Goal: Information Seeking & Learning: Learn about a topic

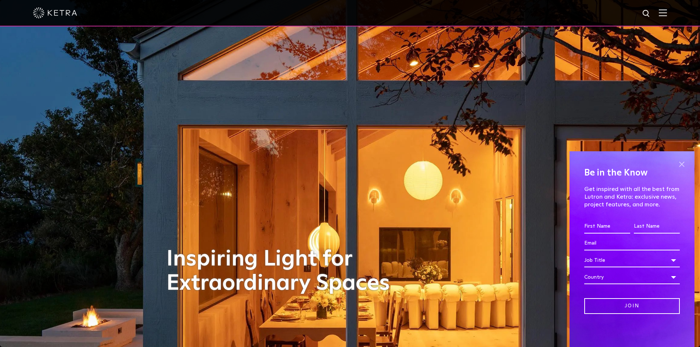
click at [684, 164] on span at bounding box center [681, 164] width 11 height 11
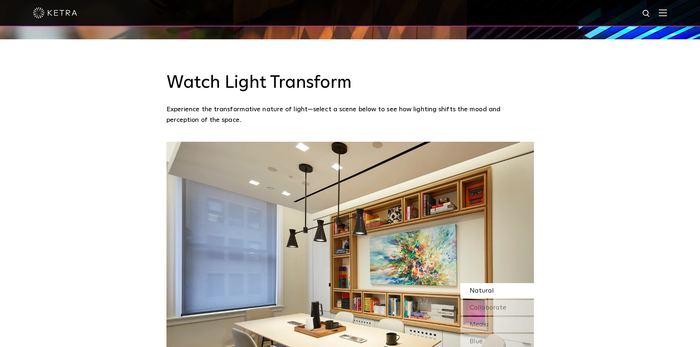
scroll to position [625, 0]
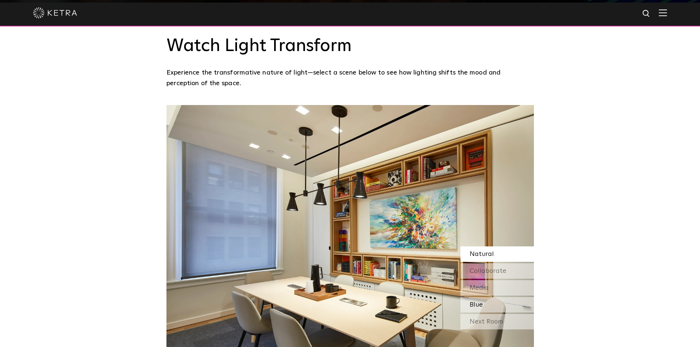
click at [503, 297] on div "Blue" at bounding box center [496, 304] width 73 height 15
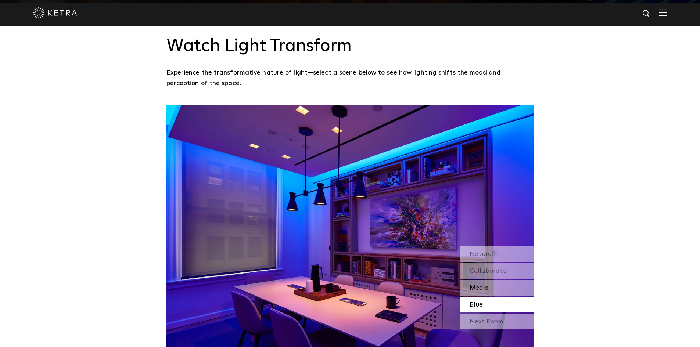
click at [501, 280] on div "Media" at bounding box center [496, 287] width 73 height 15
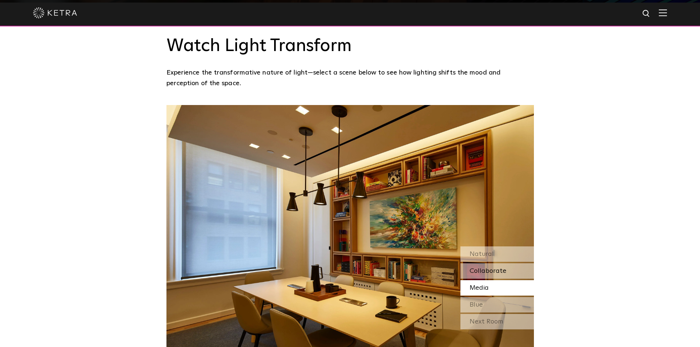
click at [505, 268] on span "Collaborate" at bounding box center [488, 271] width 37 height 7
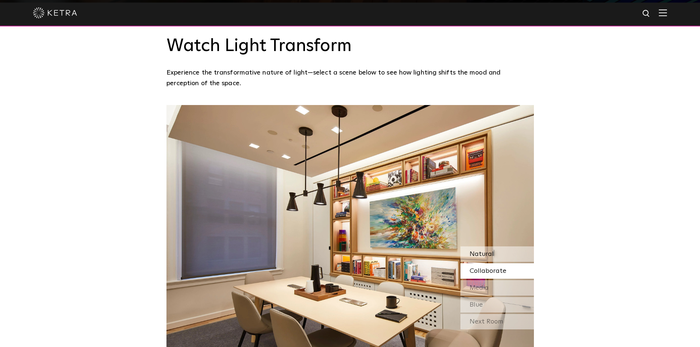
click at [508, 247] on div "Natural" at bounding box center [496, 254] width 73 height 15
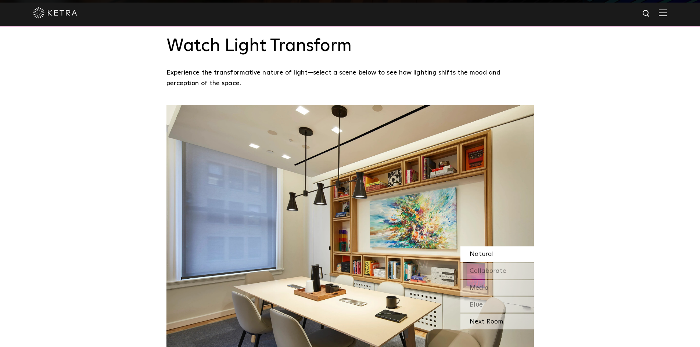
click at [495, 314] on div "Next Room" at bounding box center [496, 321] width 73 height 15
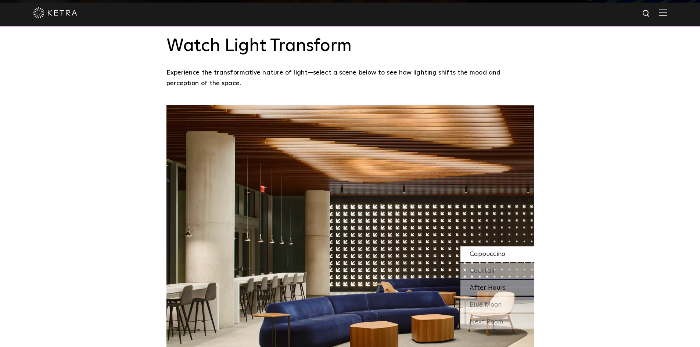
click at [499, 285] on span "After Hours" at bounding box center [488, 288] width 36 height 7
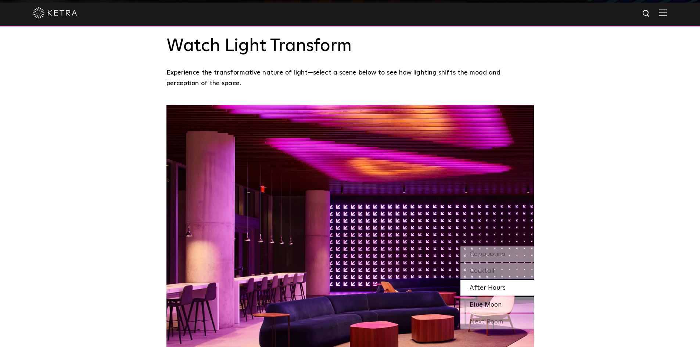
click at [496, 302] on span "Blue Moon" at bounding box center [486, 305] width 32 height 7
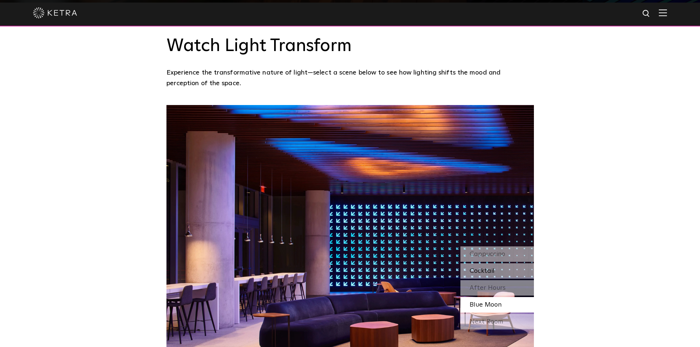
click at [496, 263] on div "Cocktail" at bounding box center [496, 270] width 73 height 15
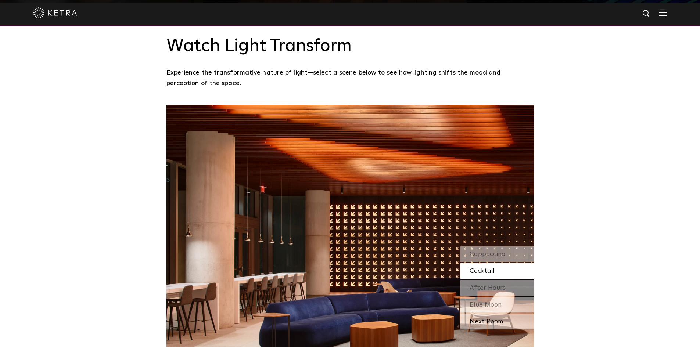
click at [490, 314] on div "Next Room" at bounding box center [496, 321] width 73 height 15
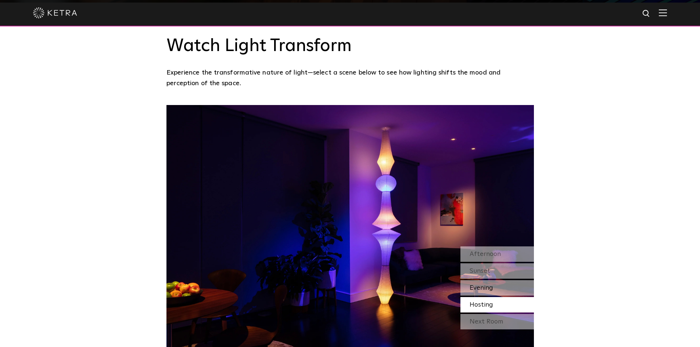
click at [495, 280] on div "Evening" at bounding box center [496, 287] width 73 height 15
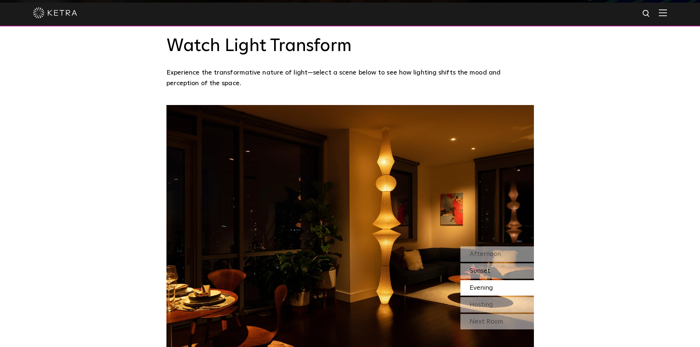
click at [497, 263] on div "Sunset" at bounding box center [496, 270] width 73 height 15
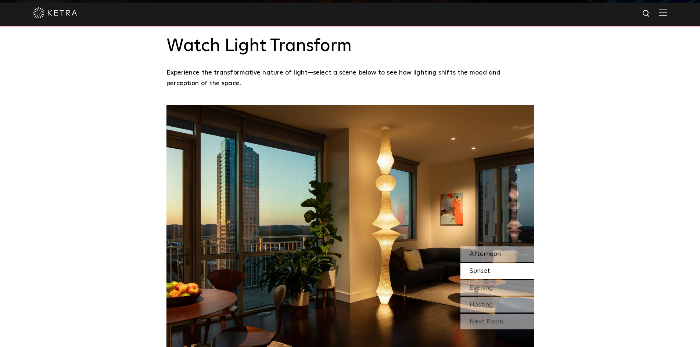
click at [502, 247] on div "Afternoon" at bounding box center [496, 254] width 73 height 15
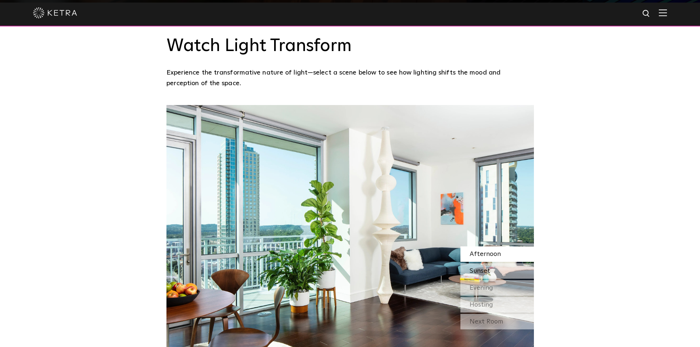
click at [498, 263] on div "Sunset" at bounding box center [496, 270] width 73 height 15
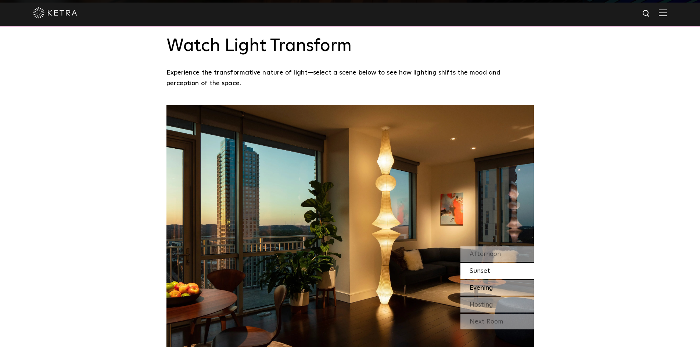
click at [494, 280] on div "Evening" at bounding box center [496, 287] width 73 height 15
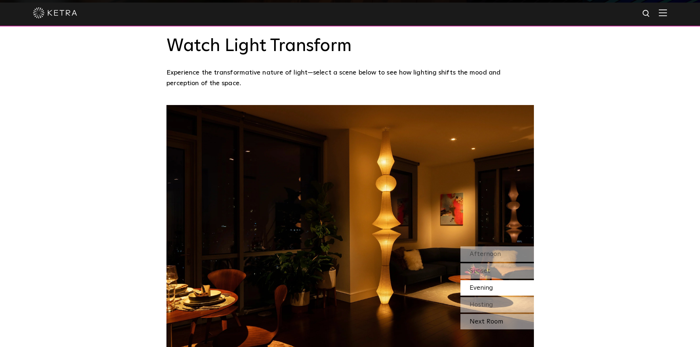
click at [483, 314] on div "Next Room" at bounding box center [496, 321] width 73 height 15
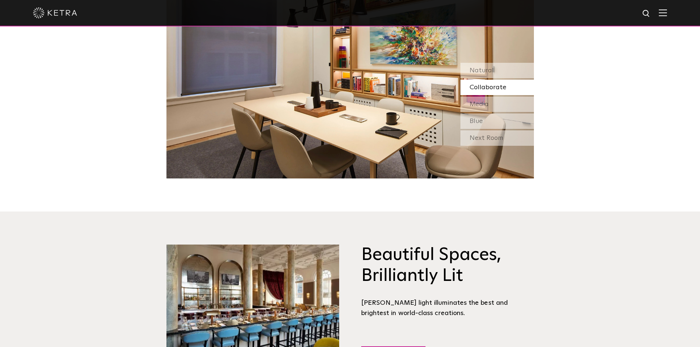
scroll to position [551, 0]
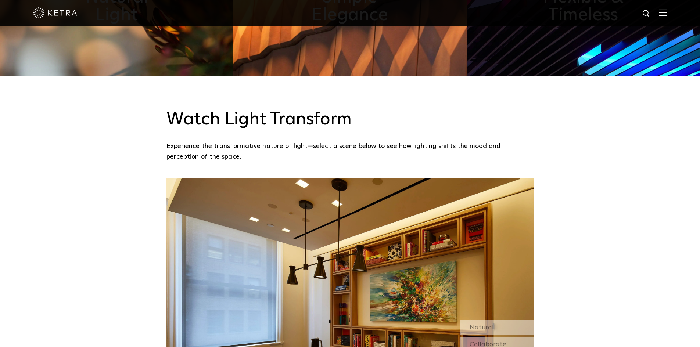
click at [667, 15] on img at bounding box center [663, 12] width 8 height 7
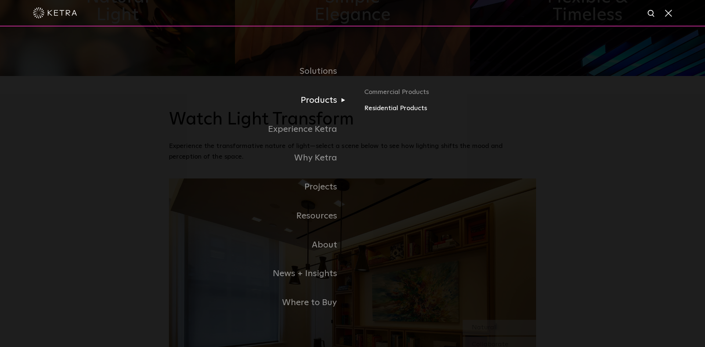
click at [383, 109] on link "Residential Products" at bounding box center [450, 108] width 172 height 11
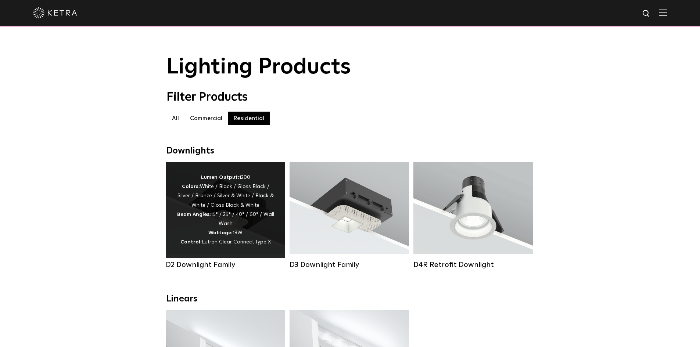
click at [246, 214] on div "Lumen Output: 1200 Colors: White / Black / Gloss Black / Silver / Bronze / Silv…" at bounding box center [225, 210] width 97 height 74
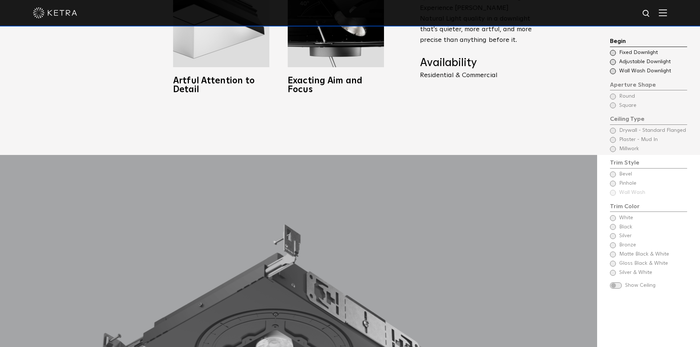
scroll to position [698, 0]
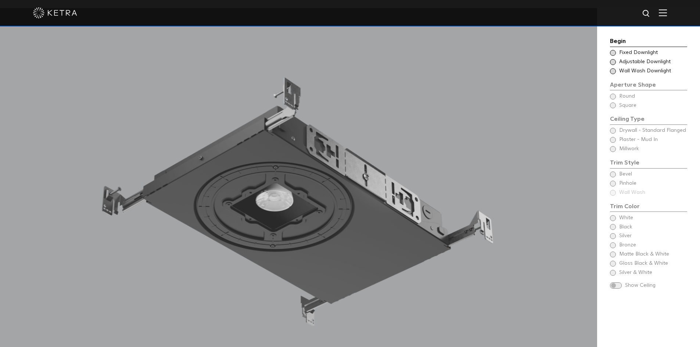
click at [612, 52] on span at bounding box center [613, 53] width 6 height 6
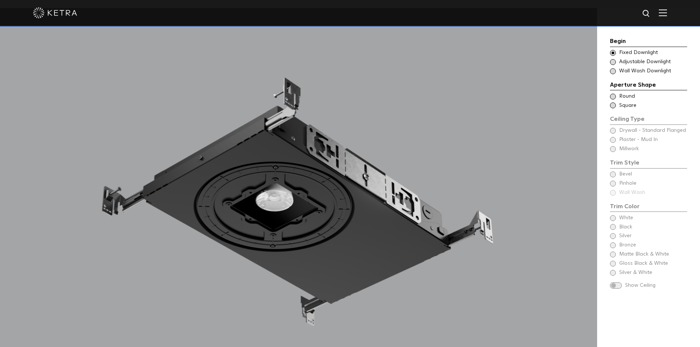
click at [614, 97] on span at bounding box center [613, 97] width 6 height 6
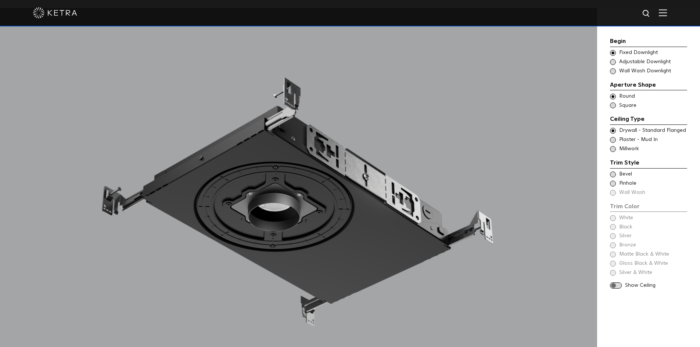
click at [612, 140] on span at bounding box center [613, 140] width 6 height 6
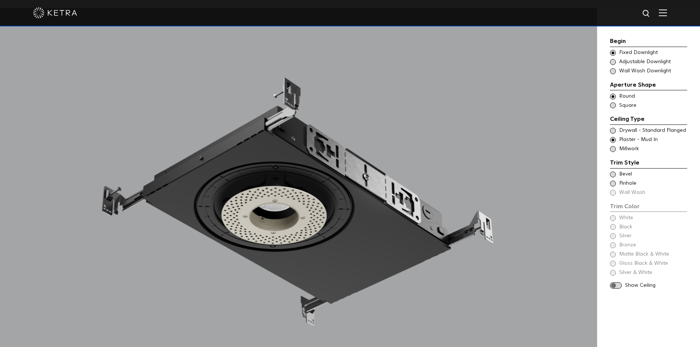
click at [611, 185] on span at bounding box center [613, 184] width 6 height 6
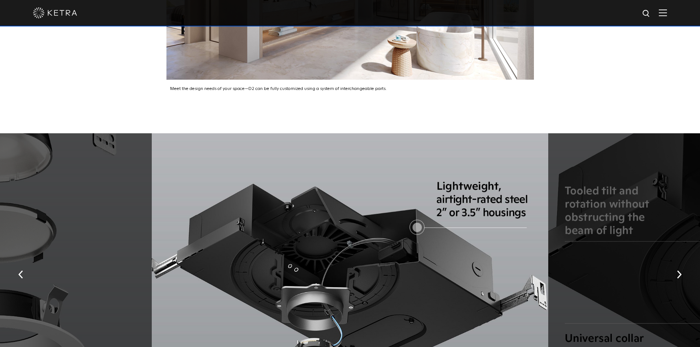
scroll to position [1359, 0]
